Goal: Task Accomplishment & Management: Complete application form

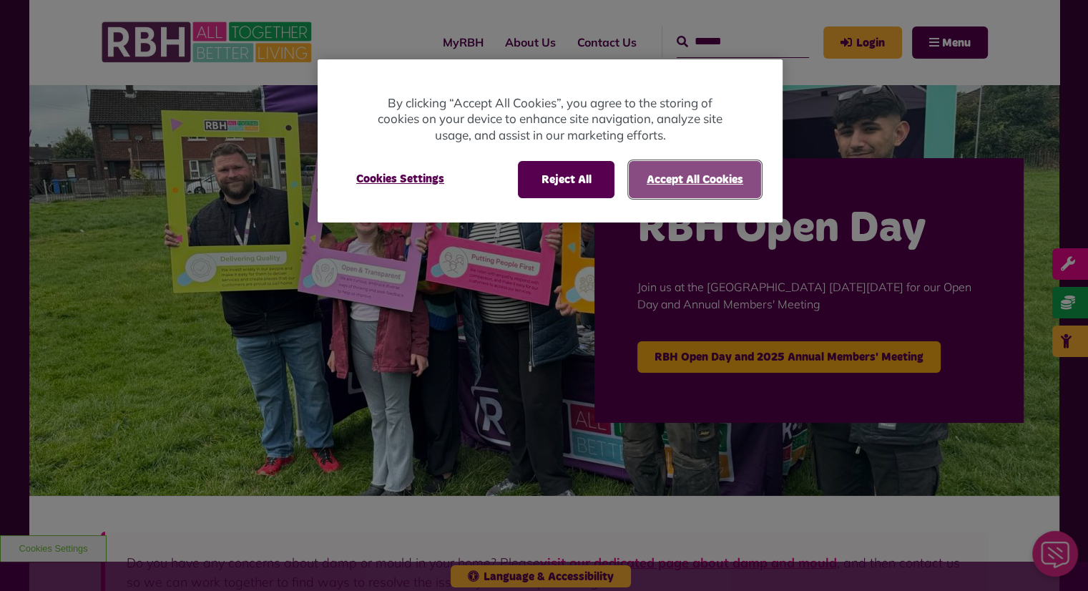
click at [684, 170] on button "Accept All Cookies" at bounding box center [695, 179] width 132 height 37
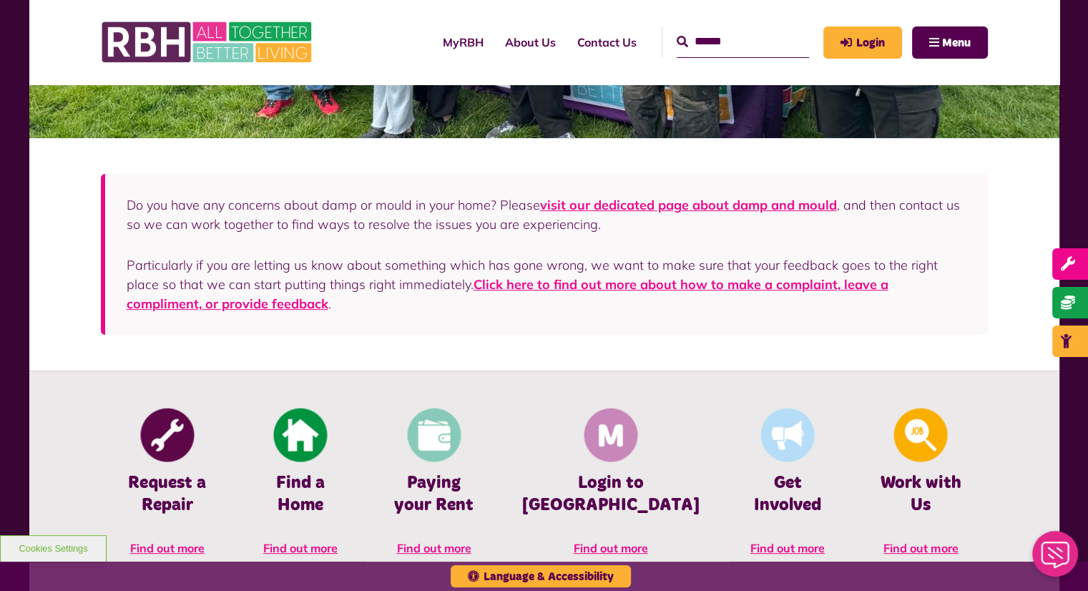
scroll to position [72, 0]
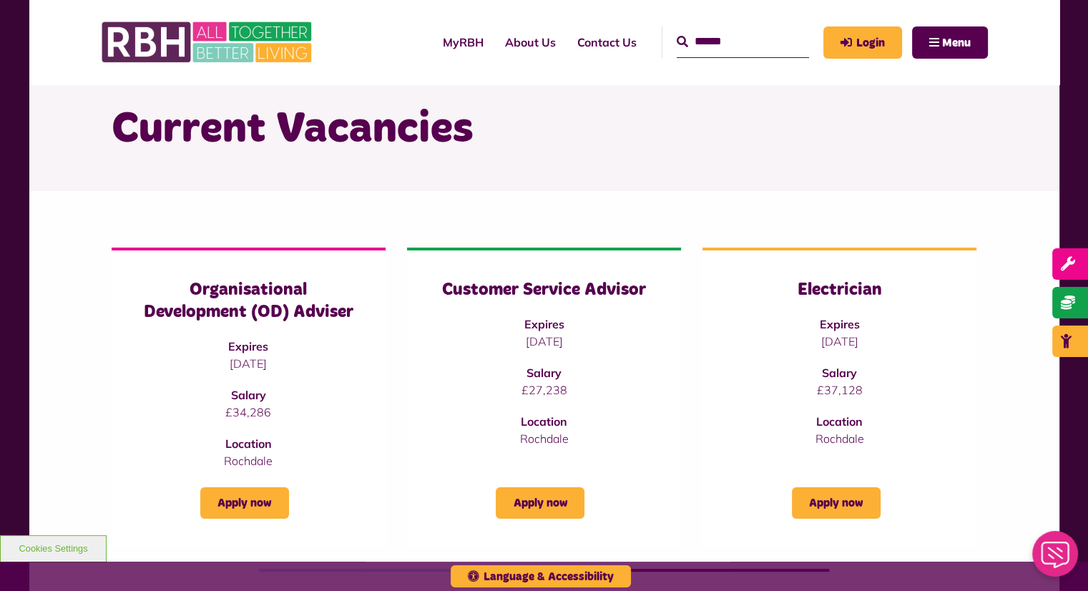
scroll to position [143, 0]
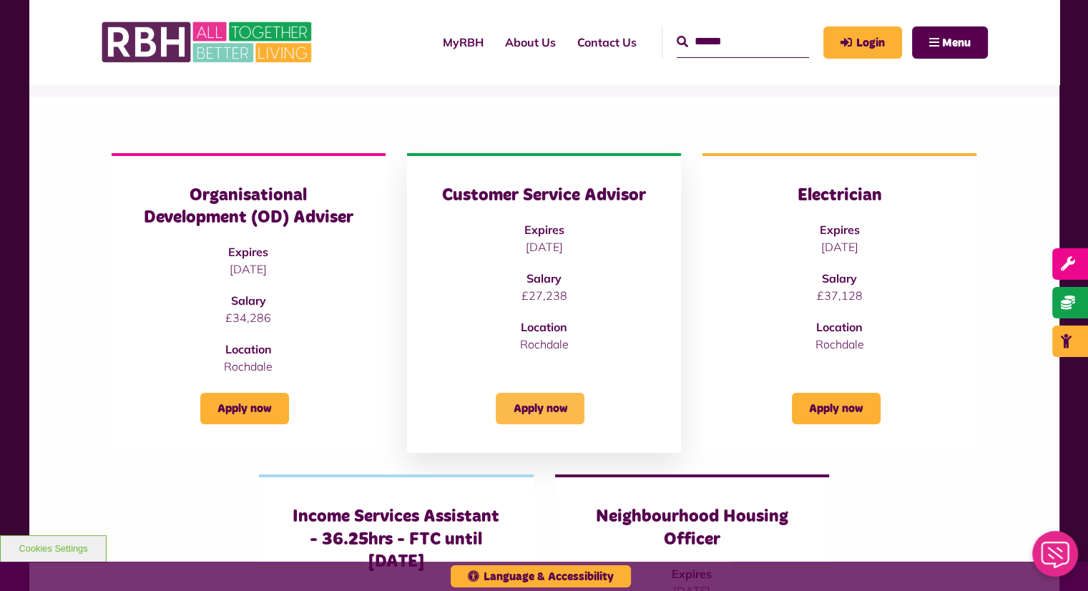
click at [546, 411] on link "Apply now" at bounding box center [540, 408] width 89 height 31
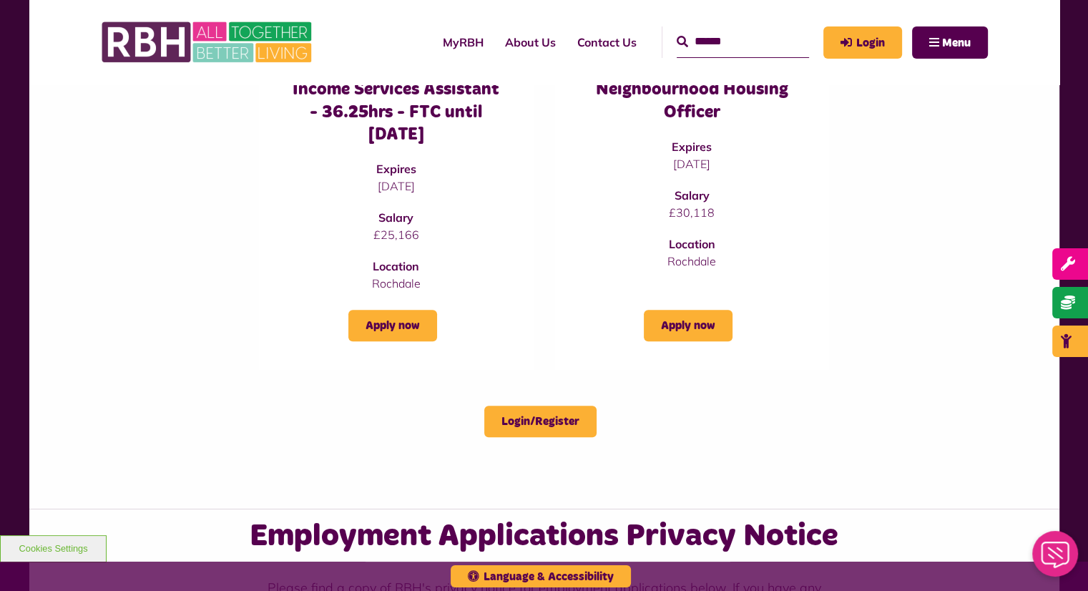
scroll to position [572, 0]
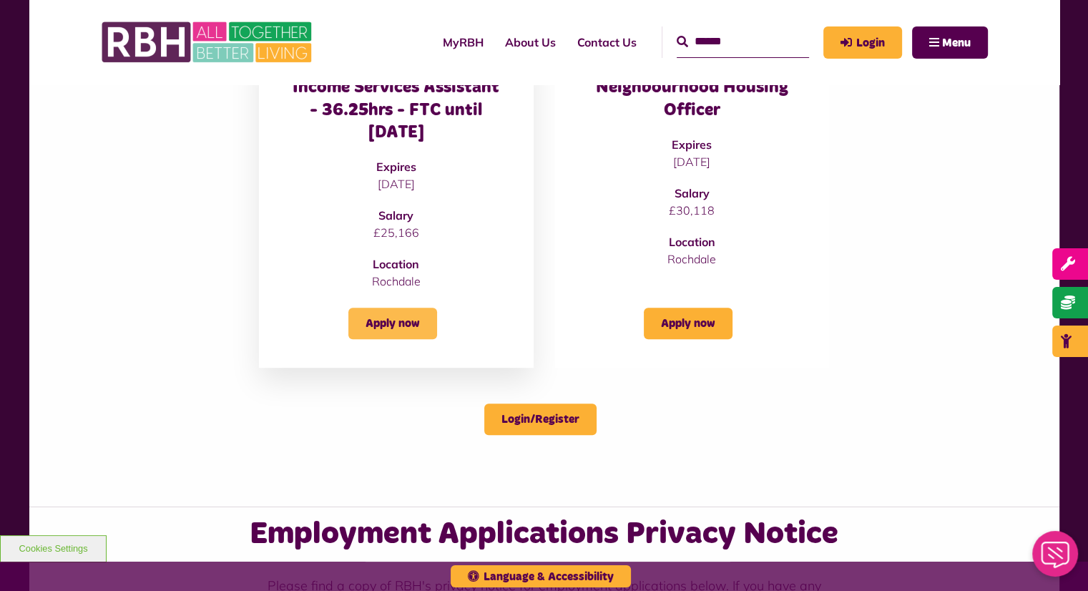
click at [406, 322] on link "Apply now" at bounding box center [392, 323] width 89 height 31
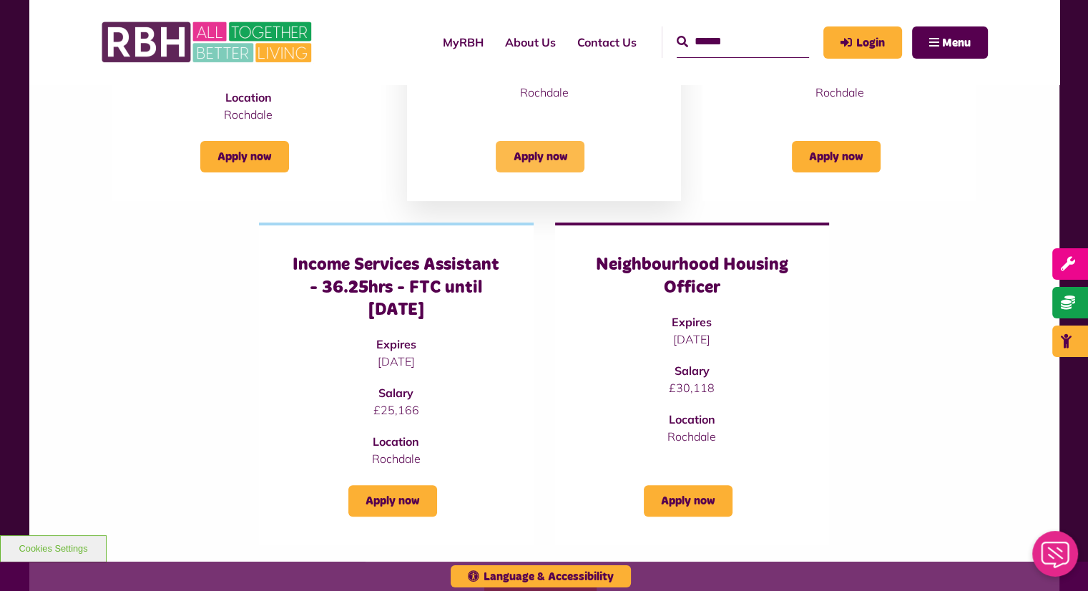
scroll to position [429, 0]
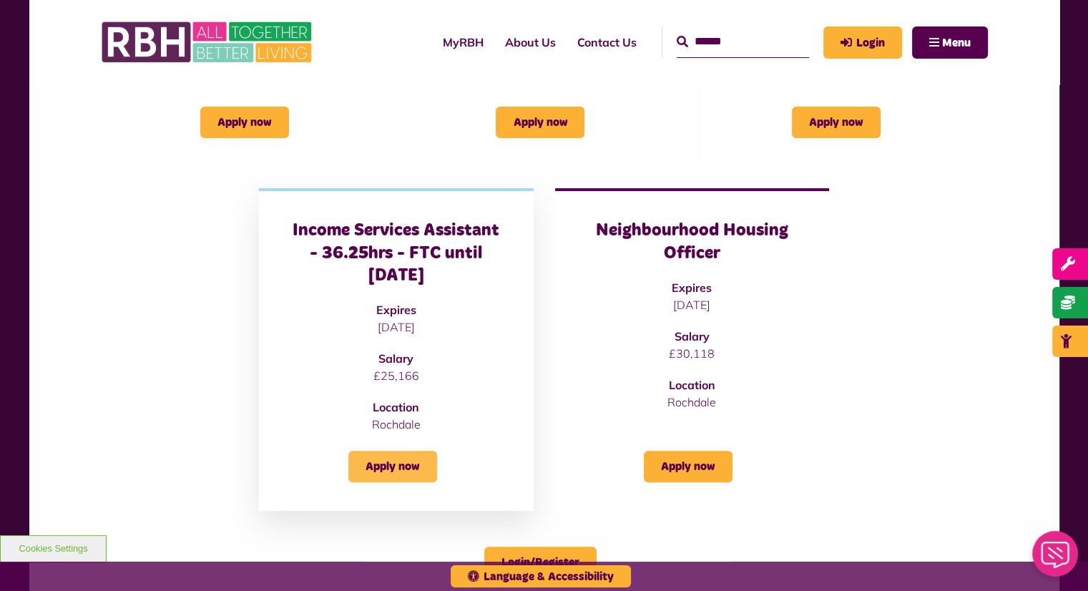
click at [405, 472] on link "Apply now" at bounding box center [392, 466] width 89 height 31
